Goal: Find contact information: Find contact information

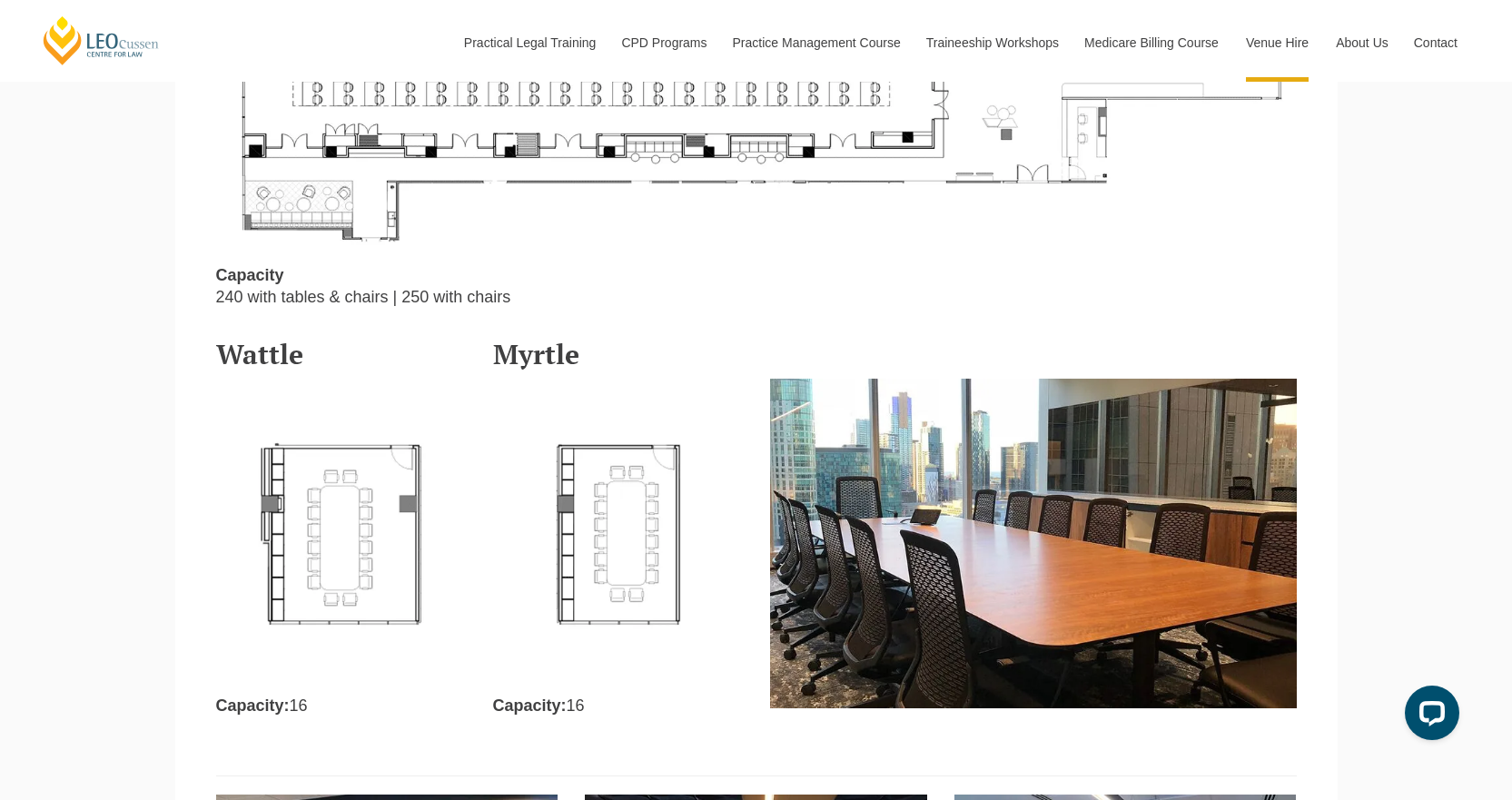
scroll to position [1906, 0]
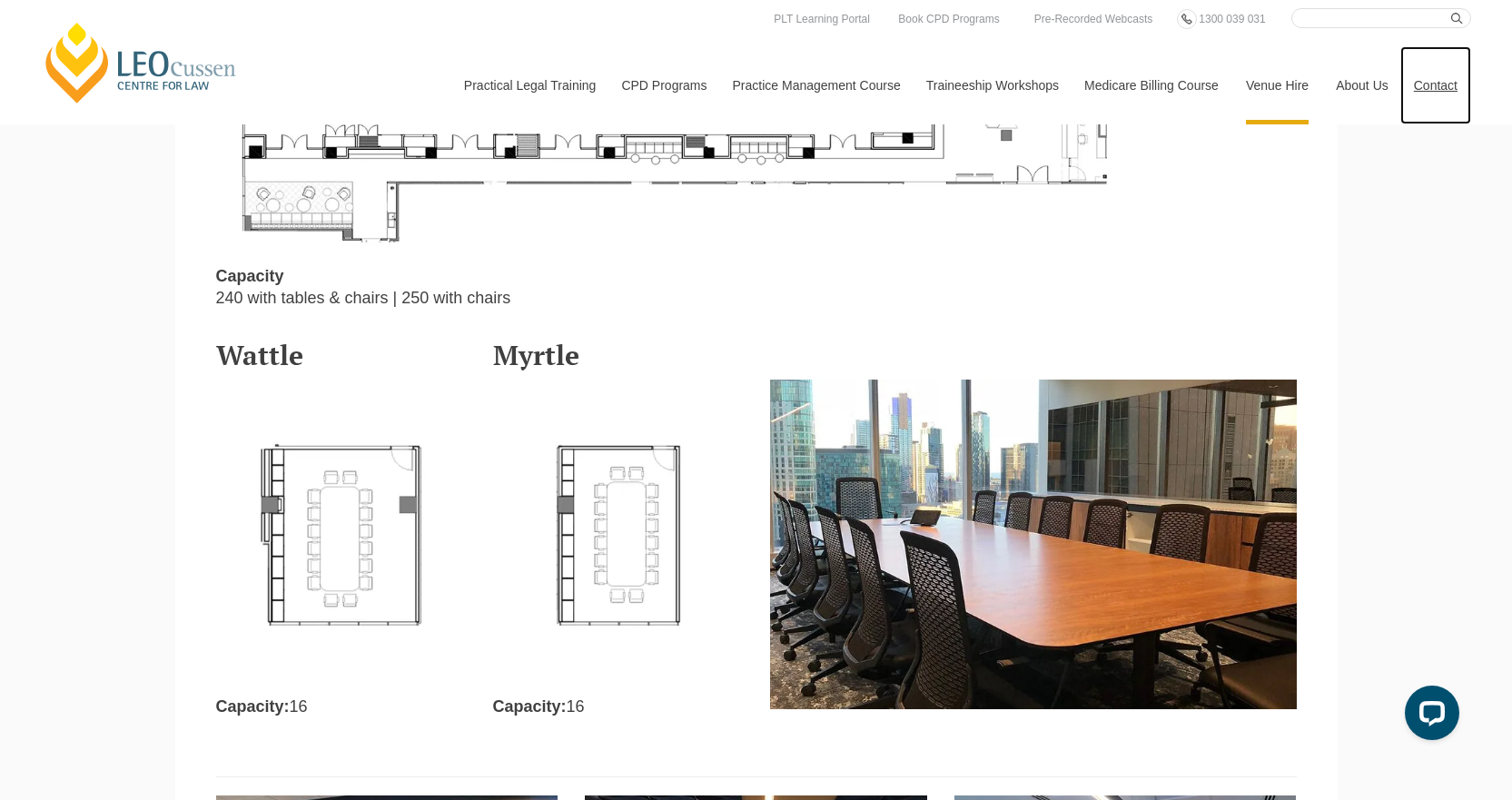
click at [1439, 85] on link "Contact" at bounding box center [1435, 85] width 71 height 78
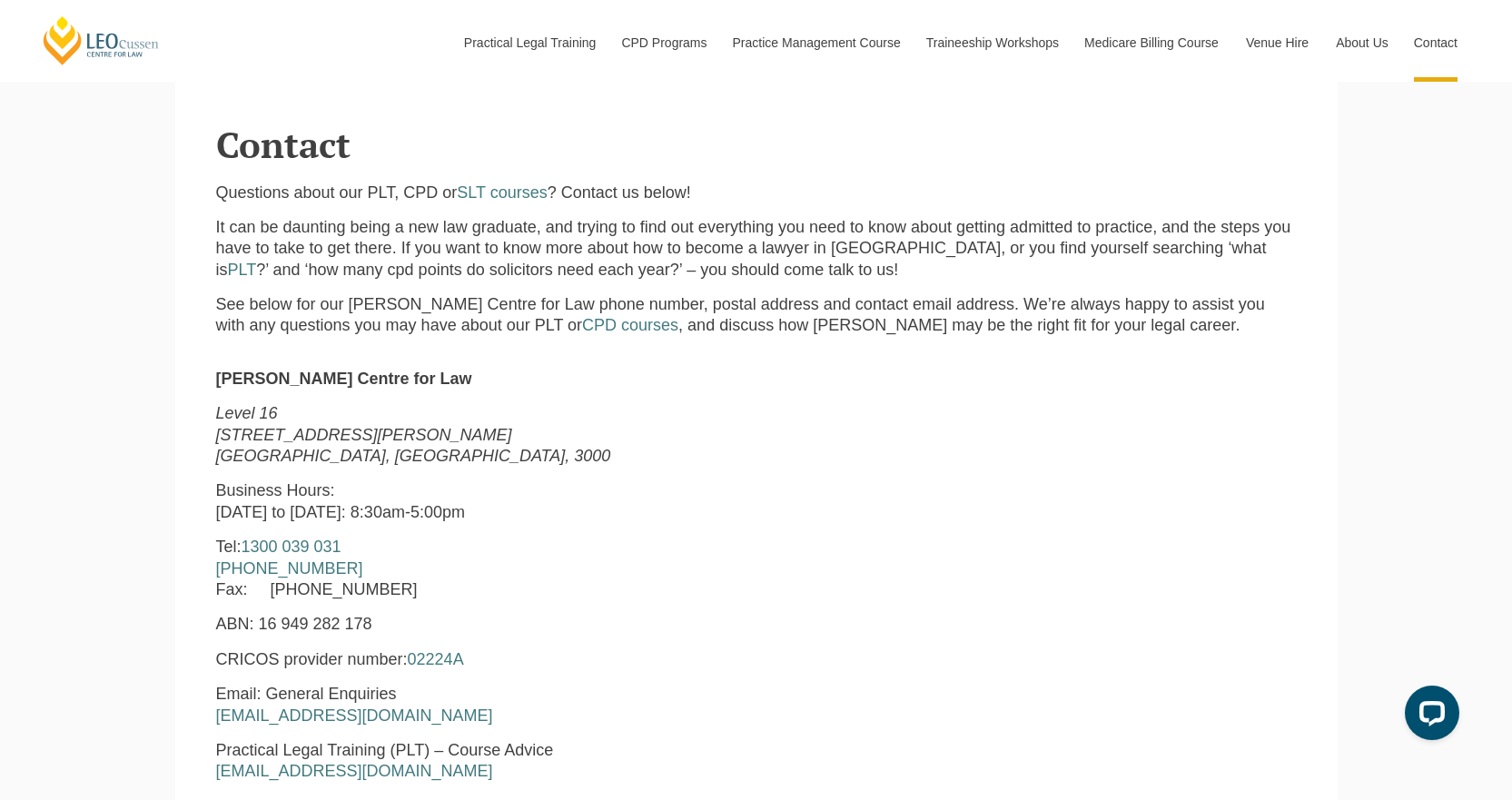
scroll to position [545, 0]
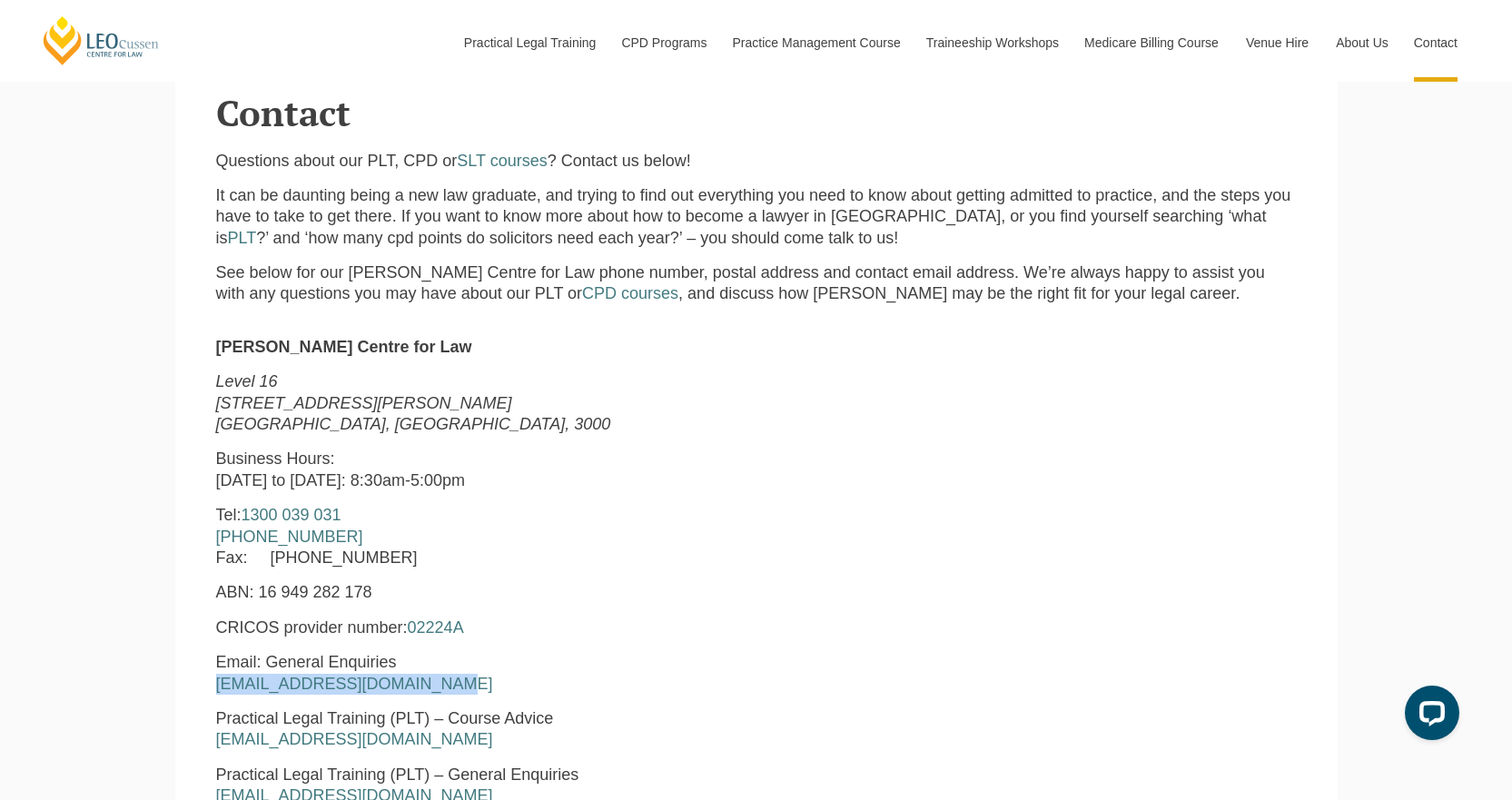
drag, startPoint x: 432, startPoint y: 682, endPoint x: 219, endPoint y: 688, distance: 213.1
click at [219, 688] on p "Email: General Enquiries [EMAIL_ADDRESS][DOMAIN_NAME]" at bounding box center [526, 673] width 620 height 43
copy link "[EMAIL_ADDRESS][DOMAIN_NAME]"
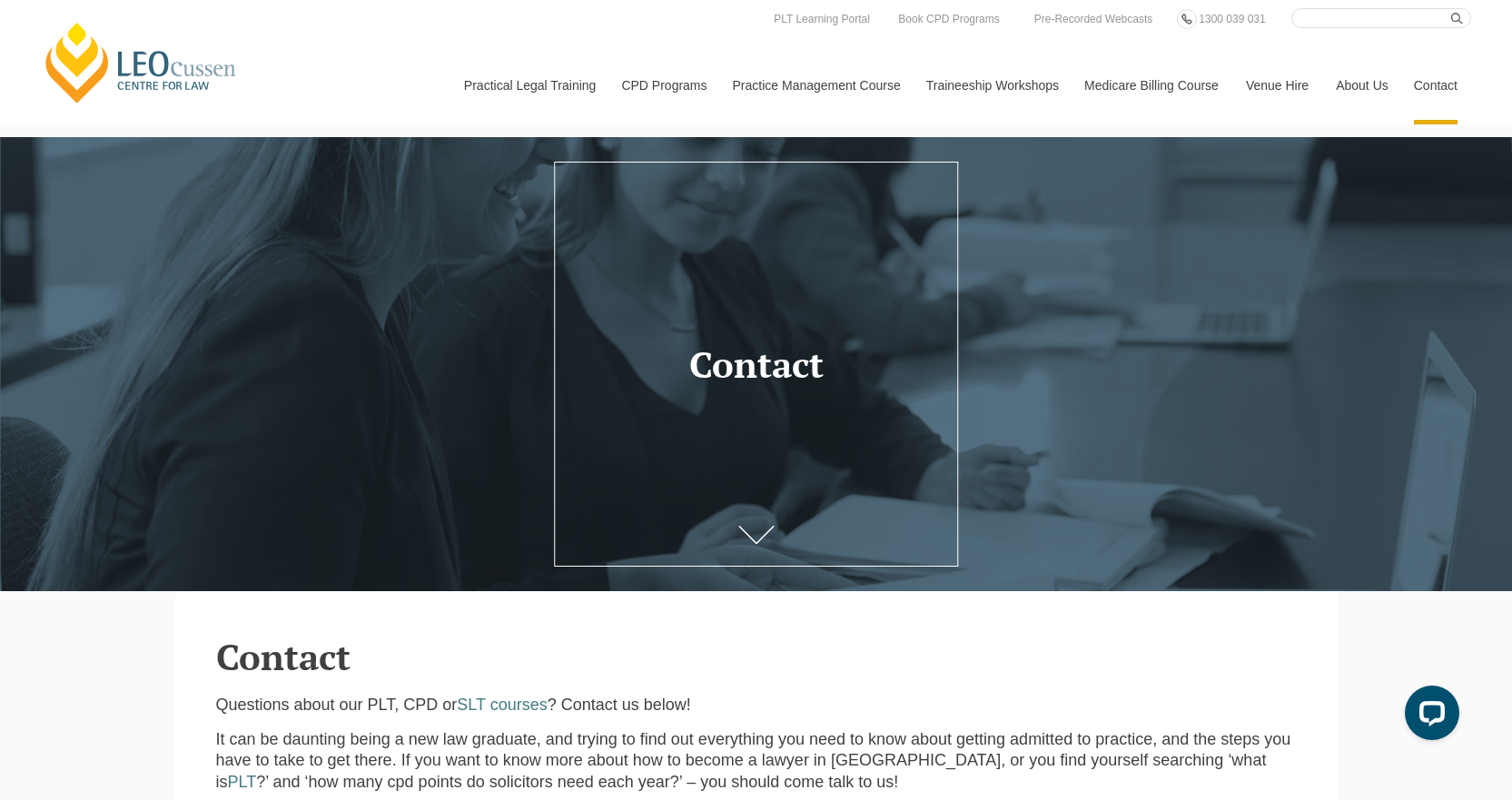
scroll to position [0, 0]
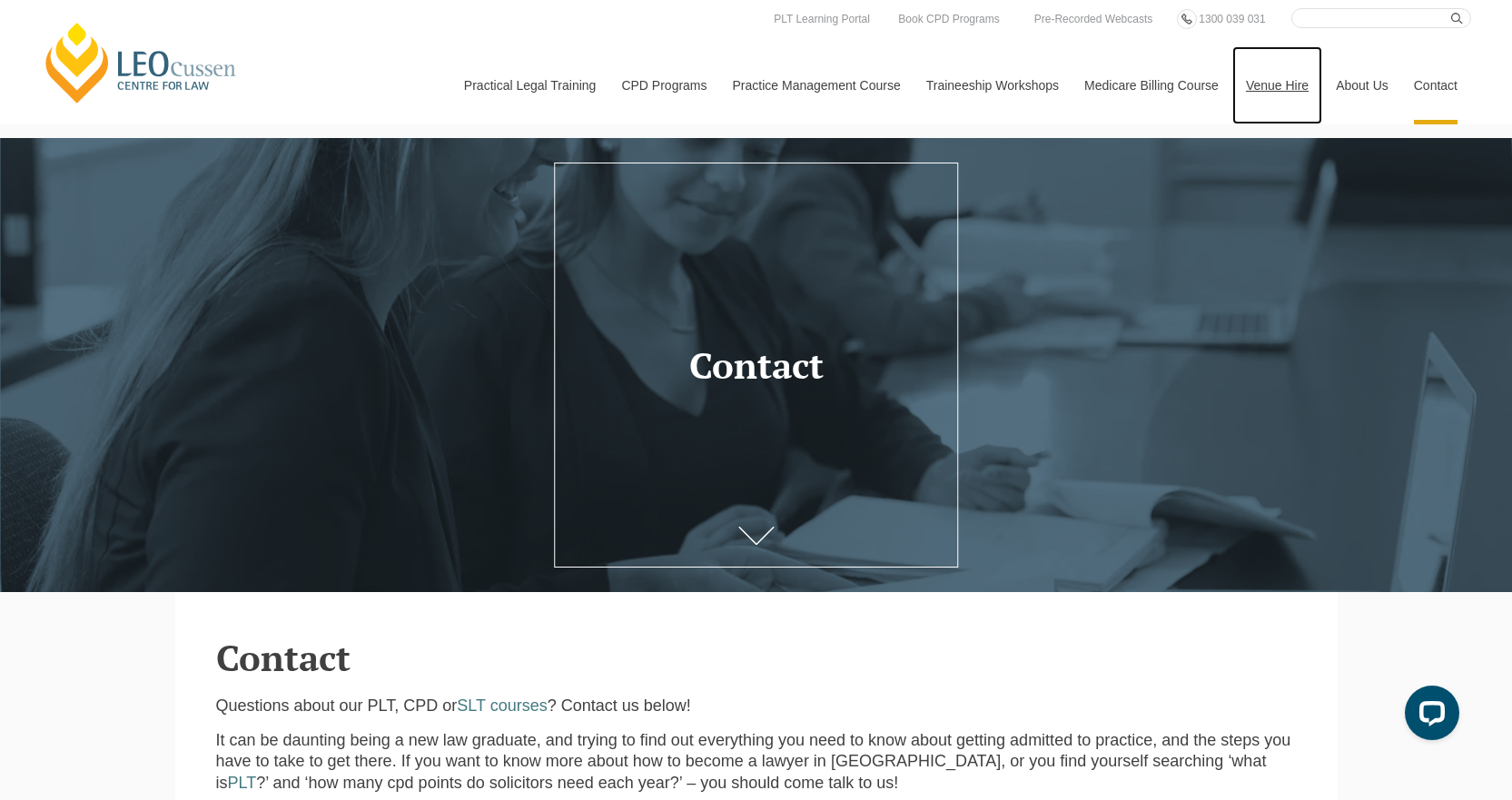
click at [1274, 79] on link "Venue Hire" at bounding box center [1278, 85] width 90 height 78
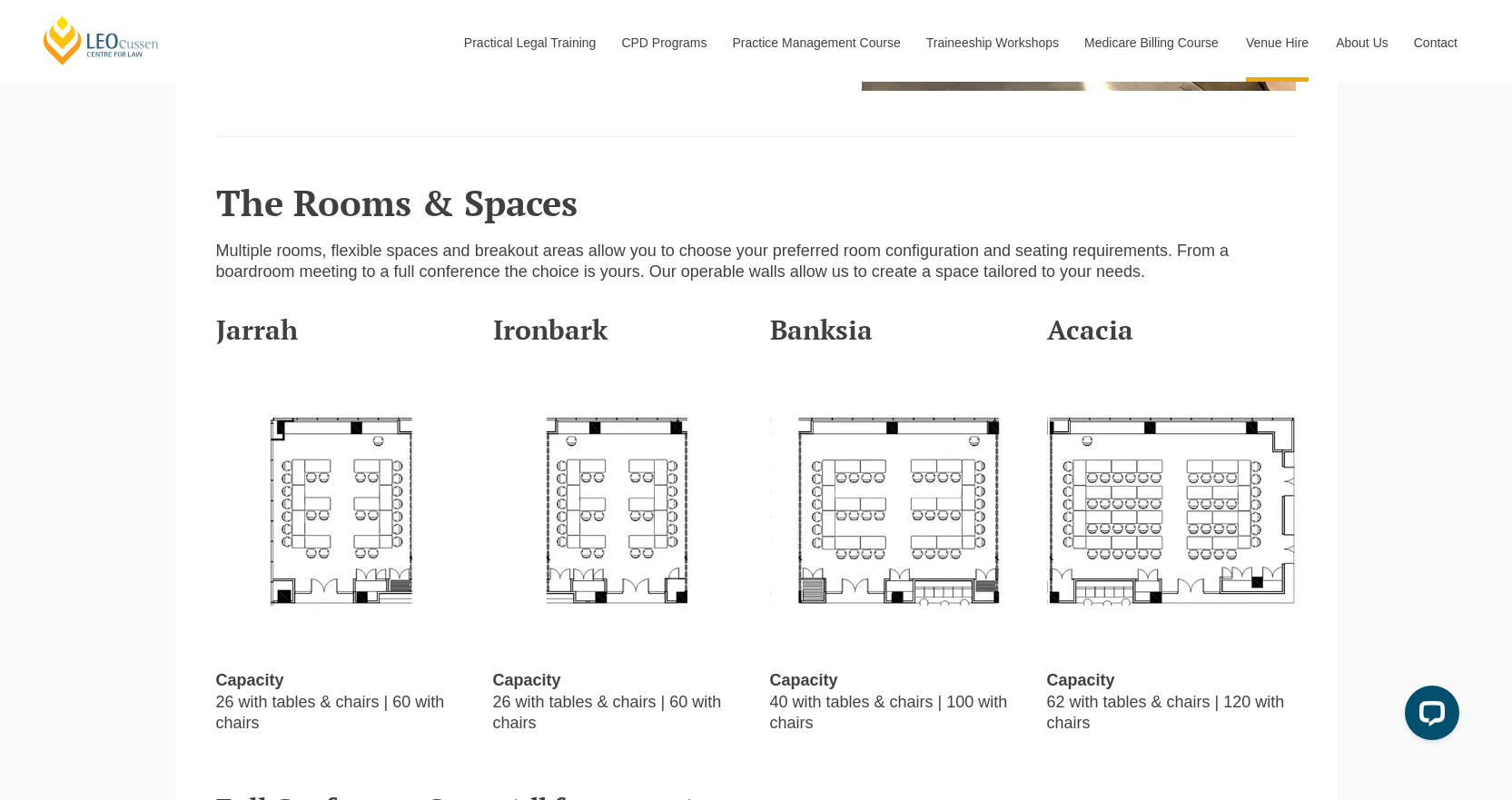
scroll to position [545, 0]
